Goal: Task Accomplishment & Management: Complete application form

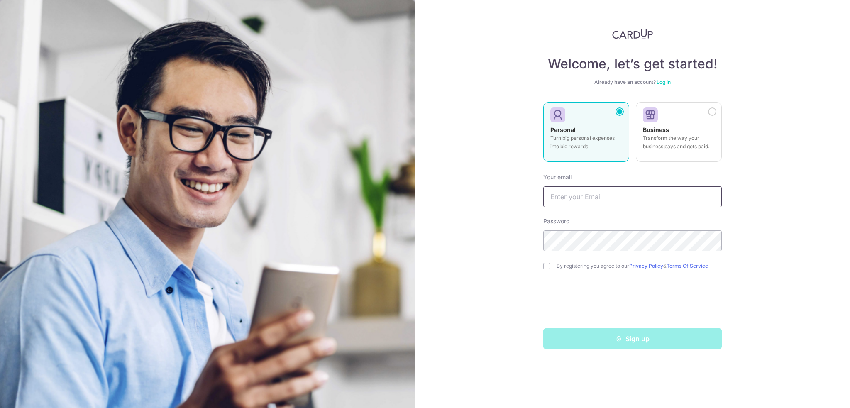
click at [590, 195] on input "text" at bounding box center [632, 196] width 178 height 21
type input "[EMAIL_ADDRESS][DOMAIN_NAME]"
click at [548, 270] on div "By registering you agree to our Privacy Policy & Terms Of Service" at bounding box center [632, 266] width 178 height 10
click at [548, 269] on div "By registering you agree to our Privacy Policy & Terms Of Service" at bounding box center [632, 266] width 178 height 10
click at [548, 268] on input "checkbox" at bounding box center [546, 266] width 7 height 7
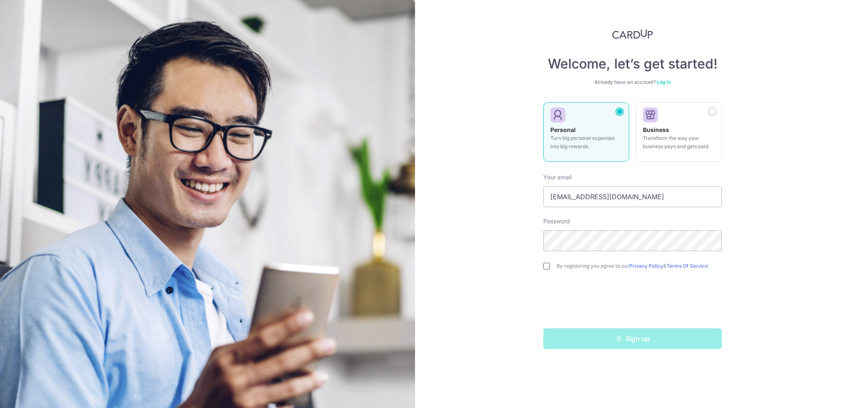
checkbox input "true"
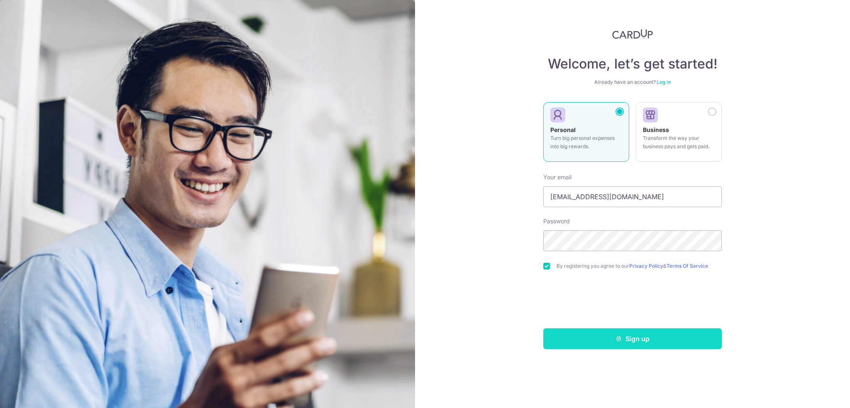
click at [637, 345] on button "Sign up" at bounding box center [632, 338] width 178 height 21
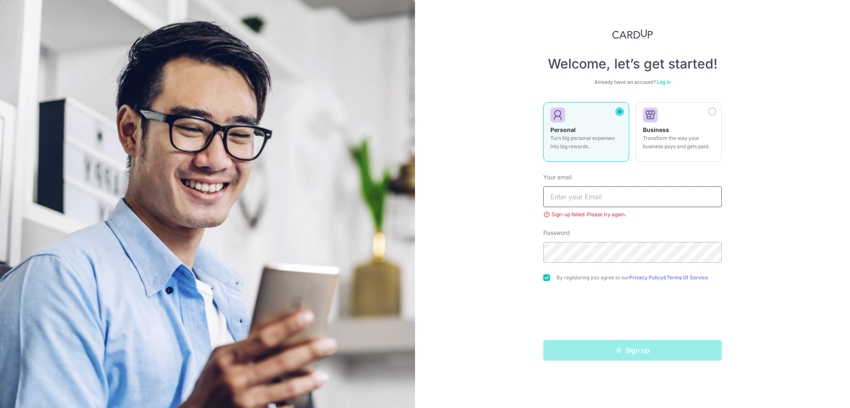
click at [584, 190] on input "text" at bounding box center [632, 196] width 178 height 21
type input "[EMAIL_ADDRESS][DOMAIN_NAME]"
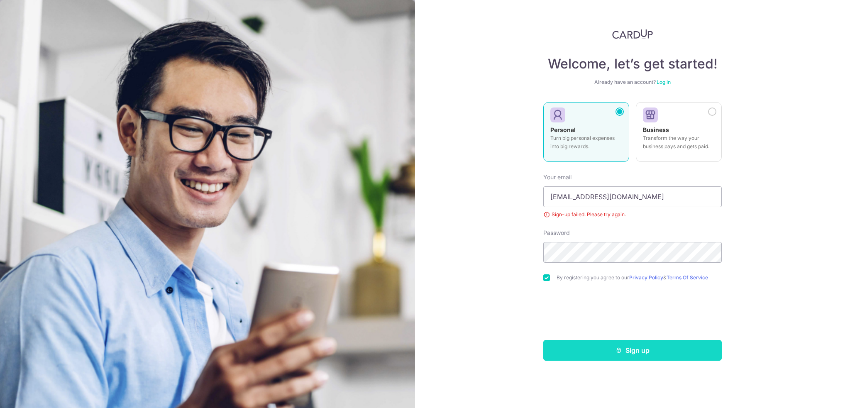
click at [636, 350] on button "Sign up" at bounding box center [632, 350] width 178 height 21
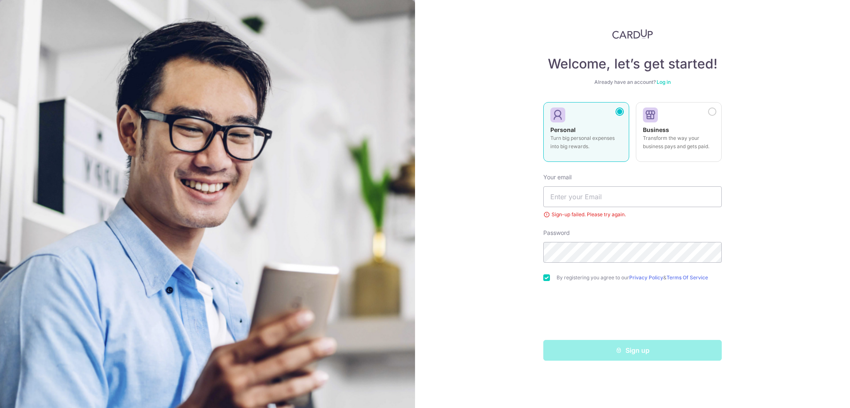
click at [662, 80] on link "Log in" at bounding box center [663, 82] width 14 height 6
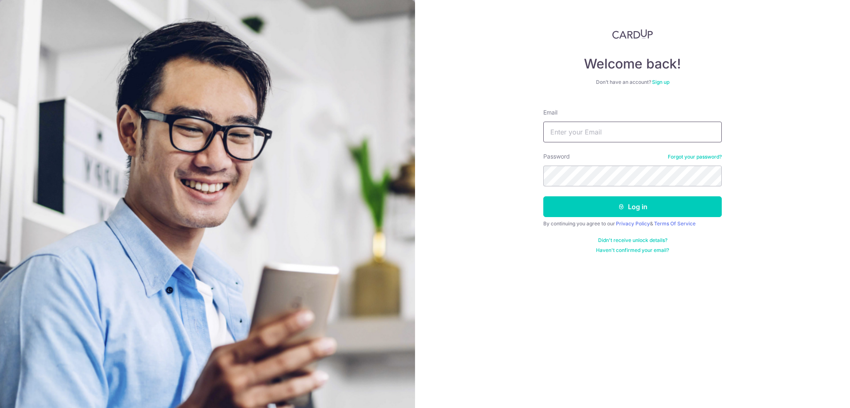
click at [591, 131] on input "Email" at bounding box center [632, 132] width 178 height 21
type input "GeraldLZT@gmail.com"
click at [543, 196] on button "Log in" at bounding box center [632, 206] width 178 height 21
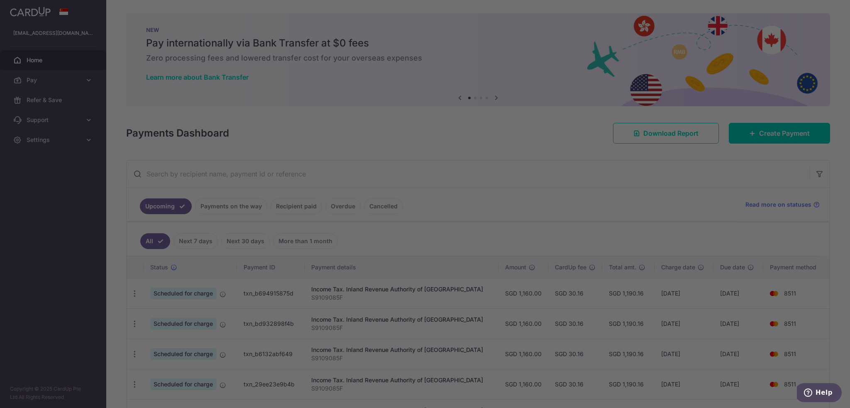
click at [34, 72] on div at bounding box center [429, 206] width 858 height 412
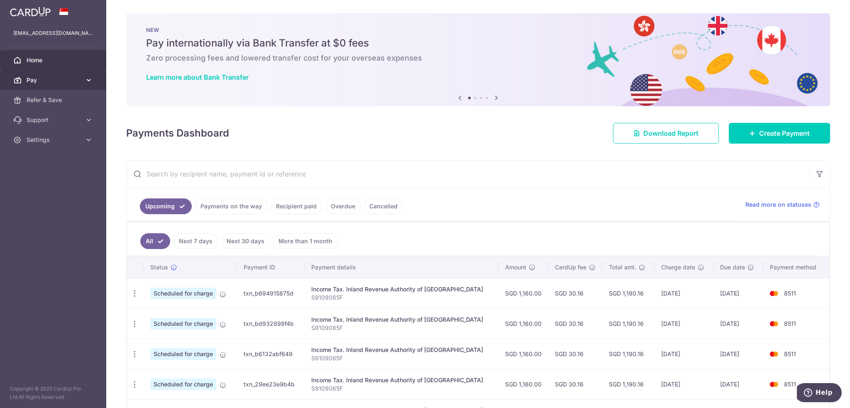
click at [66, 89] on link "Pay" at bounding box center [53, 80] width 106 height 20
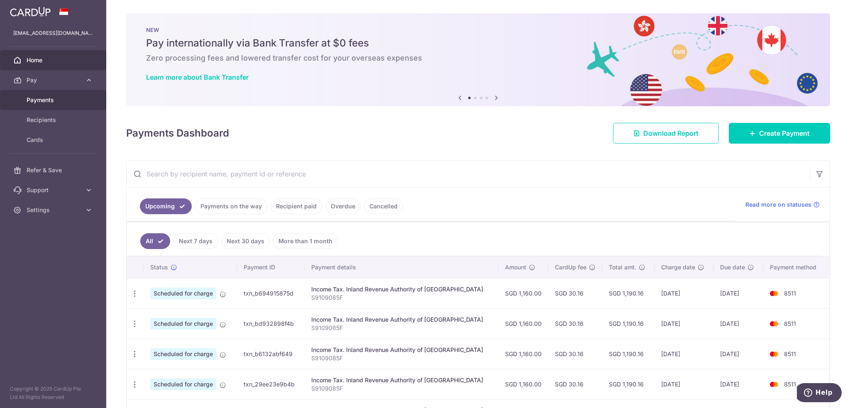
click at [76, 102] on span "Payments" at bounding box center [54, 100] width 55 height 8
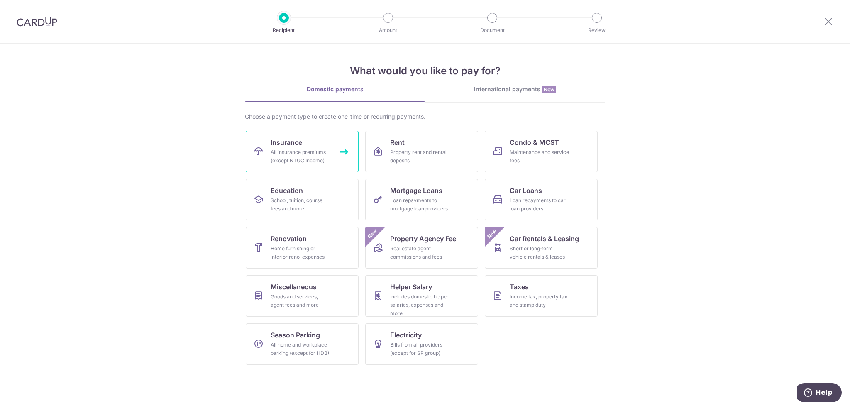
click at [309, 153] on div "All insurance premiums (except NTUC Income)" at bounding box center [300, 156] width 60 height 17
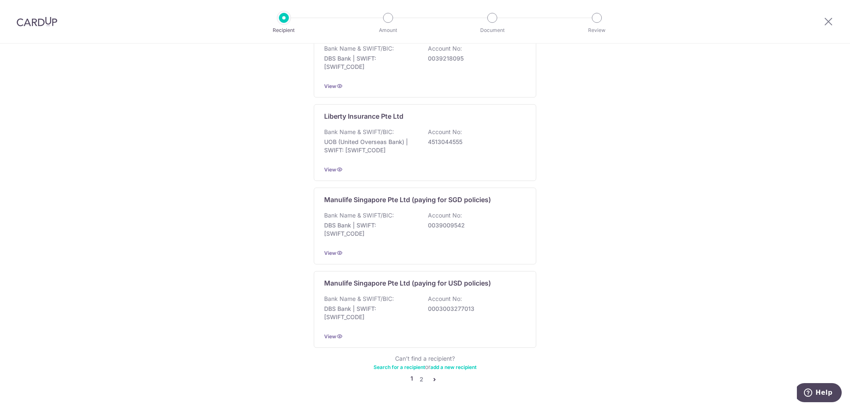
scroll to position [722, 0]
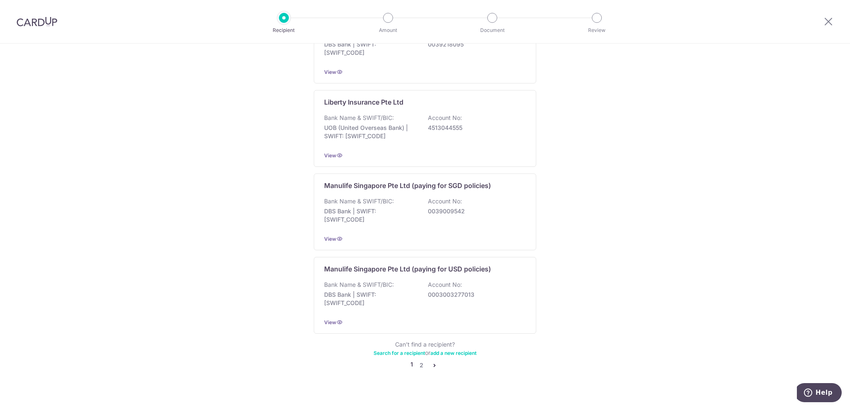
click at [433, 362] on icon "pager" at bounding box center [434, 365] width 7 height 7
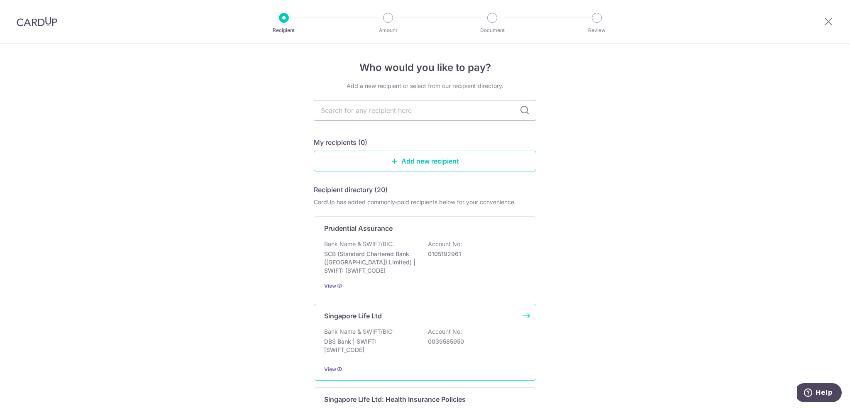
scroll to position [41, 0]
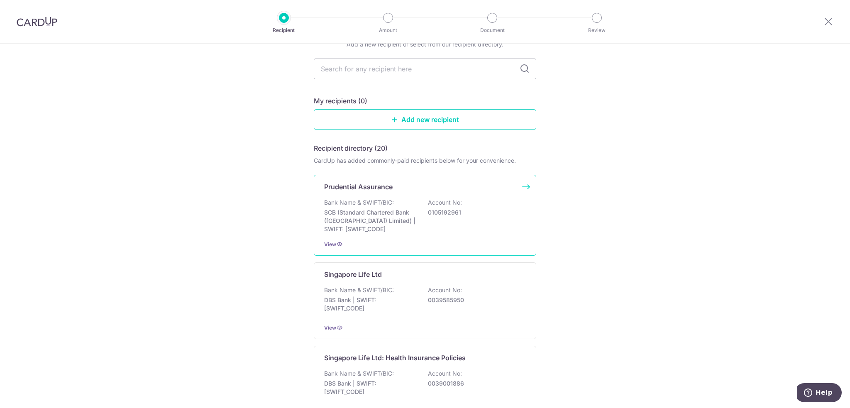
click at [401, 210] on p "SCB (Standard Chartered Bank (Singapore) Limited) | SWIFT: SCBLSG22XXX" at bounding box center [370, 220] width 93 height 25
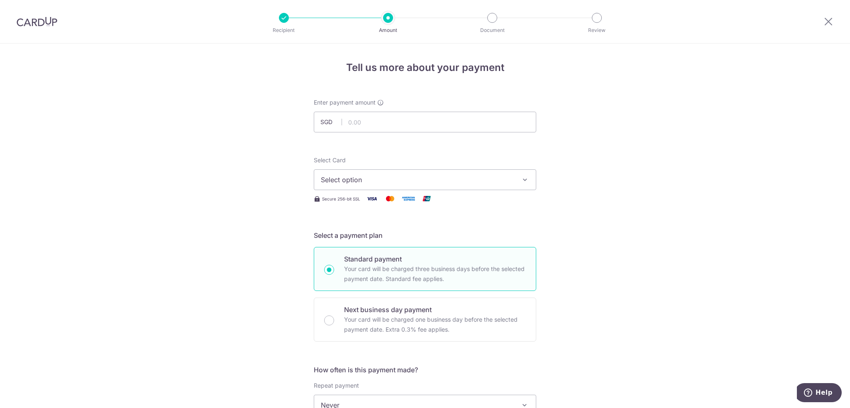
click at [45, 16] on div at bounding box center [37, 21] width 74 height 43
click at [41, 22] on img at bounding box center [37, 22] width 41 height 10
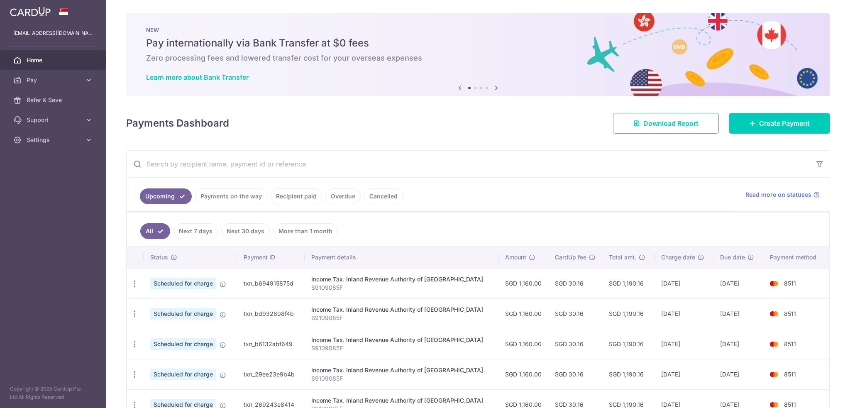
click at [38, 6] on link at bounding box center [30, 10] width 47 height 15
click at [41, 15] on img at bounding box center [30, 12] width 41 height 10
click at [491, 88] on icon at bounding box center [496, 88] width 10 height 10
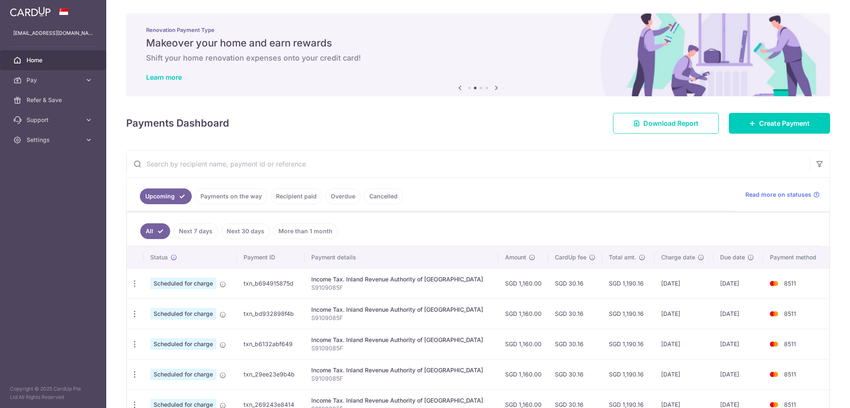
click at [491, 88] on icon at bounding box center [496, 88] width 10 height 10
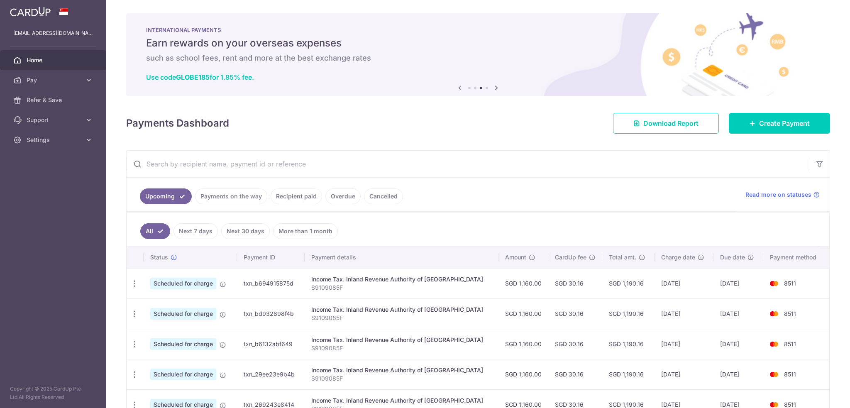
click at [491, 88] on icon at bounding box center [496, 88] width 10 height 10
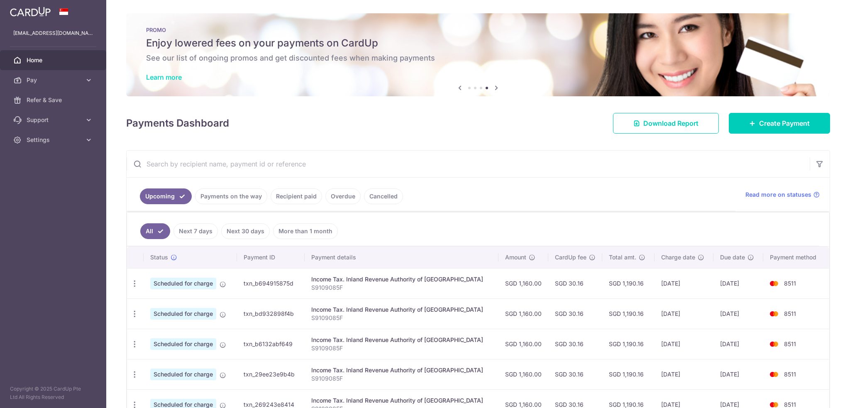
click at [173, 78] on link "Learn more" at bounding box center [164, 77] width 36 height 8
